Goal: Find specific page/section: Find specific page/section

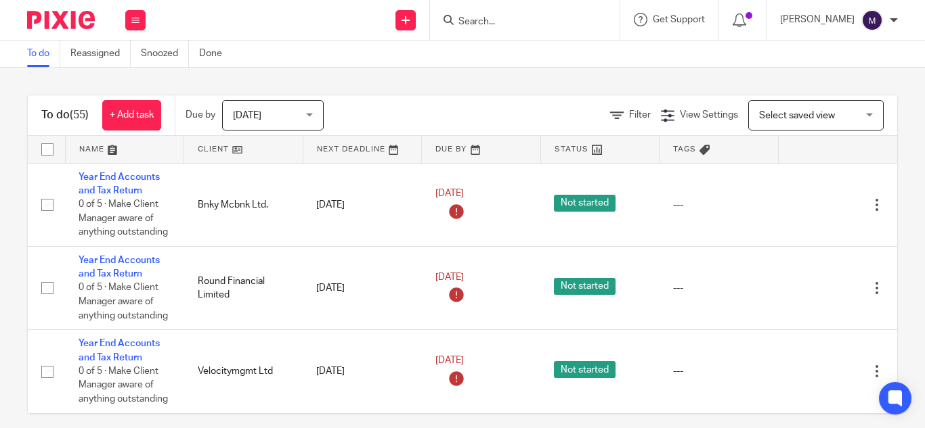
click at [514, 20] on input "Search" at bounding box center [518, 22] width 122 height 12
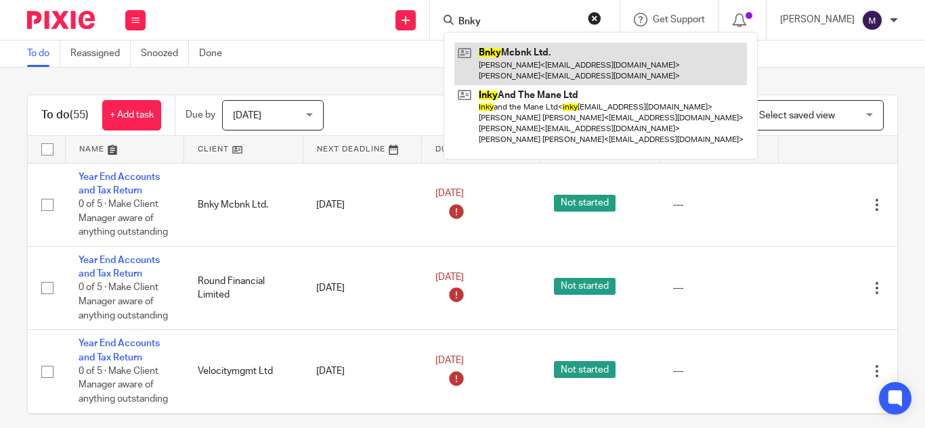
type input "Bnky"
click at [535, 68] on link at bounding box center [600, 64] width 292 height 42
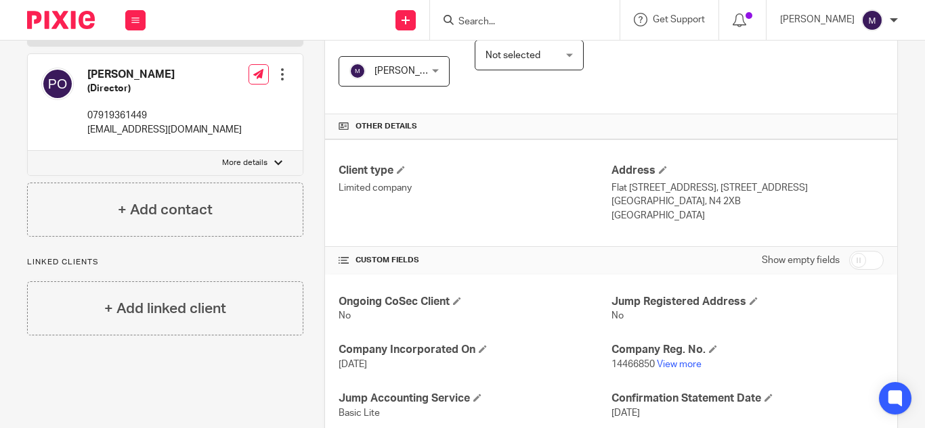
scroll to position [269, 0]
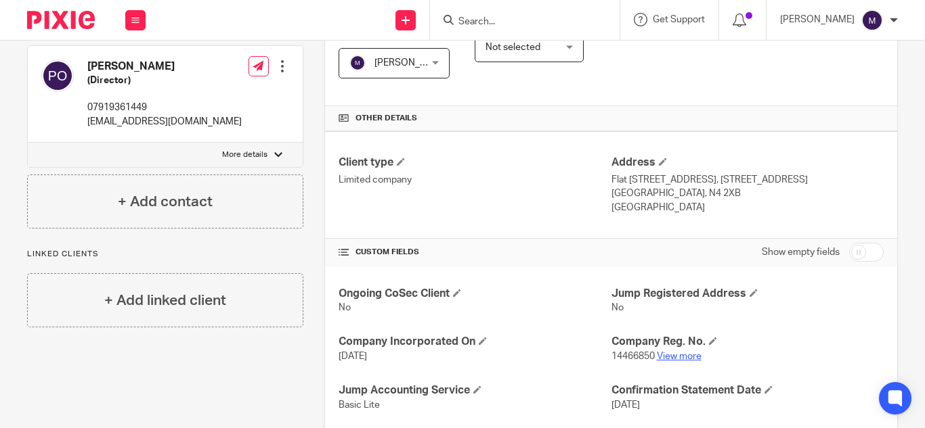
click at [664, 352] on link "View more" at bounding box center [679, 356] width 45 height 9
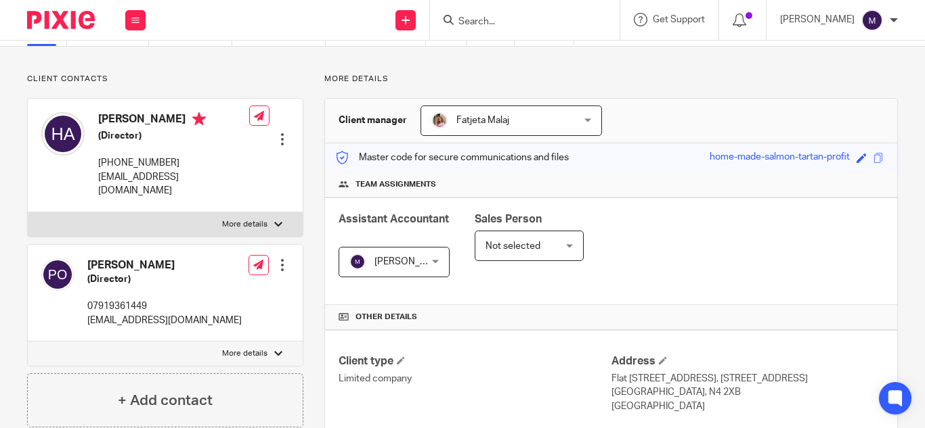
scroll to position [64, 0]
